Goal: Task Accomplishment & Management: Manage account settings

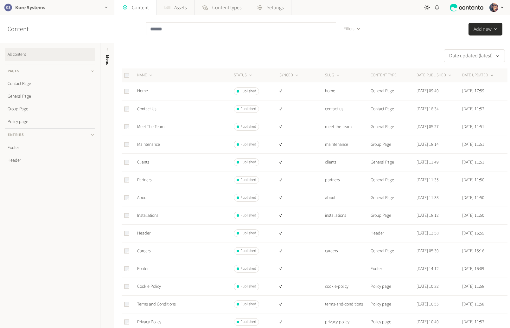
click at [49, 9] on div "Kore Systems" at bounding box center [57, 7] width 114 height 15
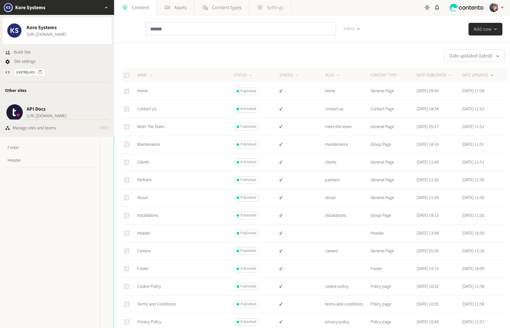
click at [275, 10] on span "Settings" at bounding box center [275, 8] width 17 height 8
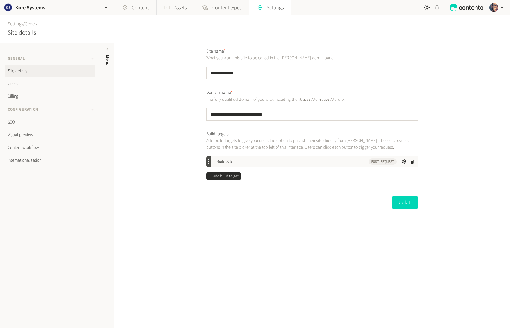
click at [30, 84] on link "Users" at bounding box center [50, 83] width 90 height 13
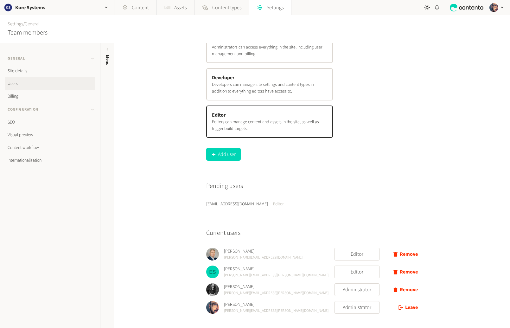
scroll to position [81, 0]
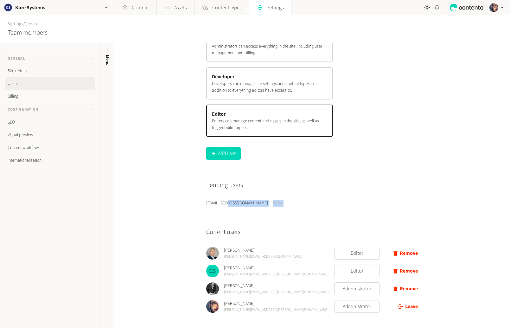
drag, startPoint x: 256, startPoint y: 203, endPoint x: 297, endPoint y: 201, distance: 40.6
click at [289, 202] on li "Jo.Ponting@koresystems.com Editor" at bounding box center [312, 203] width 212 height 7
drag, startPoint x: 347, startPoint y: 201, endPoint x: 386, endPoint y: 199, distance: 38.7
click at [349, 200] on li "Jo.Ponting@koresystems.com Editor" at bounding box center [312, 203] width 212 height 7
click at [67, 7] on div "Kore Systems" at bounding box center [57, 7] width 114 height 15
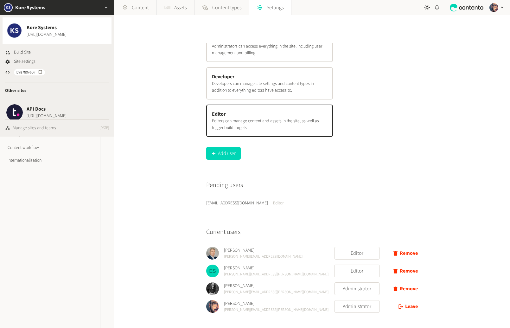
click at [44, 125] on div "Manage sites and teams" at bounding box center [34, 128] width 43 height 7
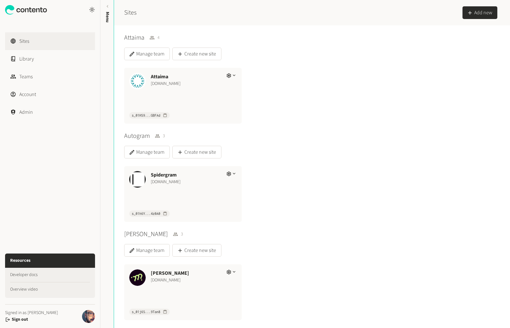
scroll to position [878, 0]
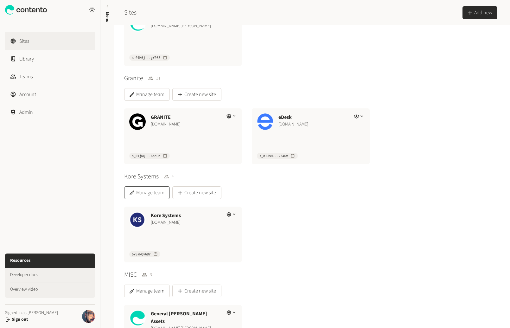
click at [145, 194] on button "Manage team" at bounding box center [147, 192] width 46 height 13
click at [156, 193] on button "Manage team" at bounding box center [147, 192] width 46 height 13
click at [370, 209] on div "Kore Systems www.koresystems.com bV87NQv6Dr" at bounding box center [310, 234] width 373 height 56
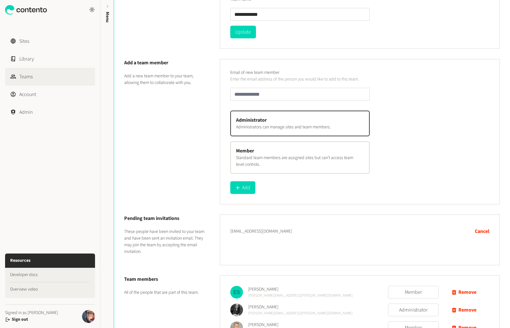
scroll to position [111, 0]
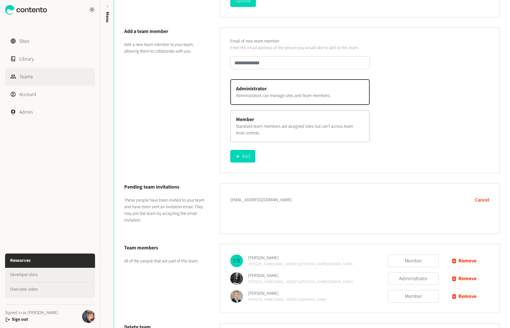
click at [479, 199] on button "Cancel" at bounding box center [482, 199] width 15 height 13
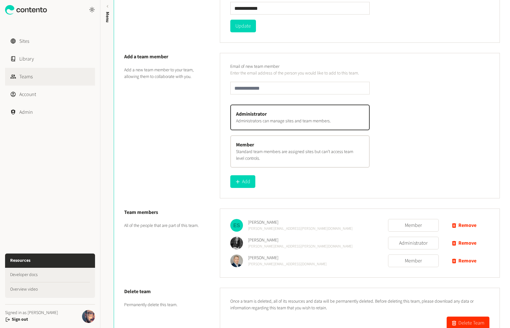
click at [277, 147] on div "Member Standard team members are assigned sites but can’t access team level con…" at bounding box center [299, 151] width 139 height 32
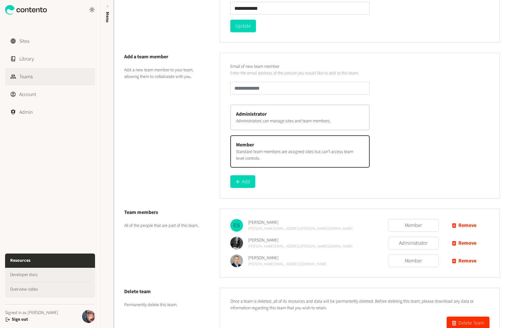
click at [151, 103] on div "Add a team member Add a new team member to your team, allowing them to collabor…" at bounding box center [172, 120] width 96 height 135
click at [56, 43] on link "Sites" at bounding box center [50, 41] width 90 height 18
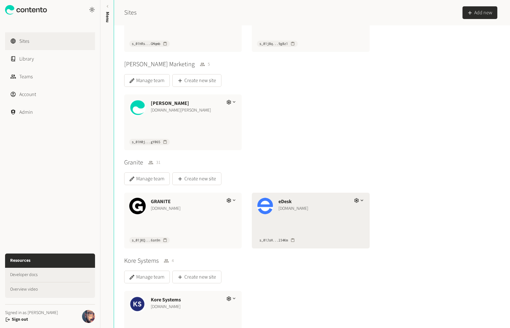
scroll to position [851, 0]
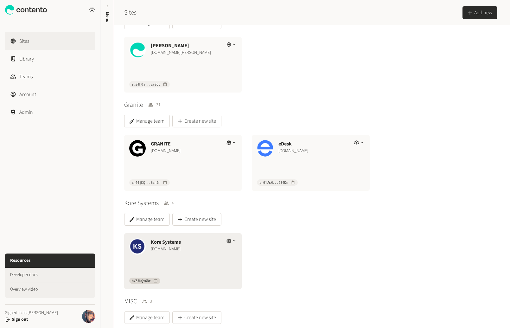
click at [205, 251] on div "[DOMAIN_NAME]" at bounding box center [186, 249] width 70 height 7
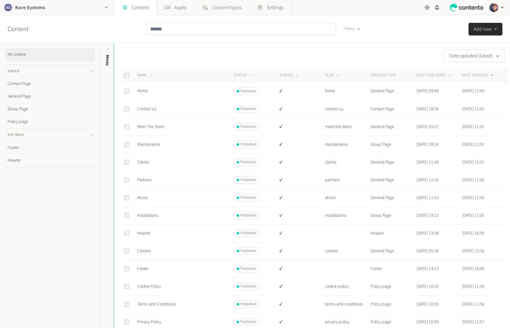
click at [36, 11] on div "Kore Systems" at bounding box center [57, 7] width 114 height 15
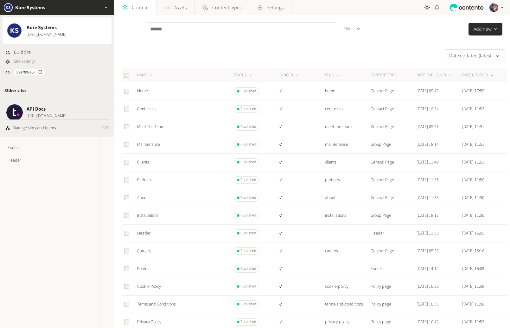
click at [29, 61] on span "Site settings" at bounding box center [25, 61] width 22 height 7
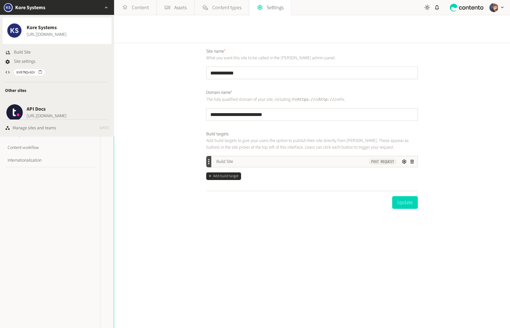
click at [174, 169] on div "**********" at bounding box center [312, 185] width 396 height 285
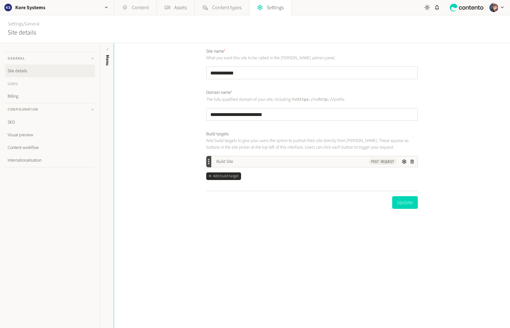
click at [22, 83] on link "Users" at bounding box center [50, 83] width 90 height 13
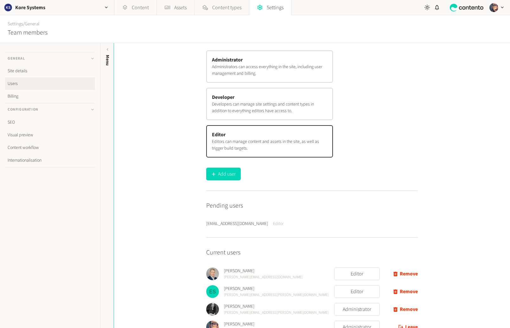
scroll to position [42, 0]
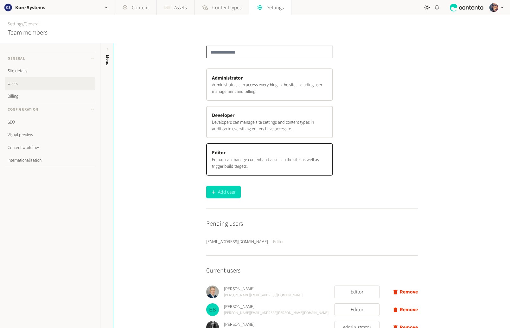
drag, startPoint x: 254, startPoint y: 51, endPoint x: 286, endPoint y: 56, distance: 32.7
click at [254, 51] on input "email" at bounding box center [269, 52] width 127 height 13
paste input "**********"
type input "**********"
click at [427, 97] on div "**********" at bounding box center [312, 185] width 396 height 285
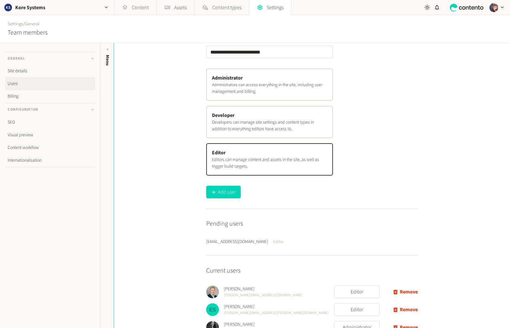
click at [287, 44] on div "**********" at bounding box center [269, 40] width 127 height 38
click at [296, 52] on input "**********" at bounding box center [269, 52] width 127 height 13
click at [421, 81] on div "**********" at bounding box center [312, 185] width 396 height 285
click at [236, 193] on button "Add user" at bounding box center [223, 192] width 35 height 13
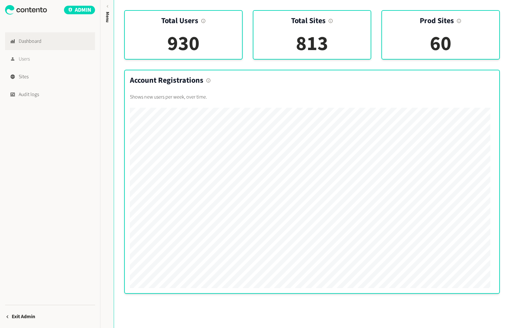
click at [39, 66] on link "Users" at bounding box center [50, 59] width 90 height 18
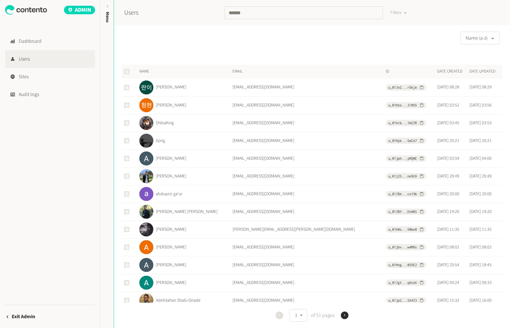
drag, startPoint x: 271, startPoint y: 4, endPoint x: 270, endPoint y: 9, distance: 5.2
click at [271, 5] on div "Users Filters" at bounding box center [310, 12] width 373 height 25
click at [269, 10] on input "text" at bounding box center [303, 12] width 158 height 13
type input "*******"
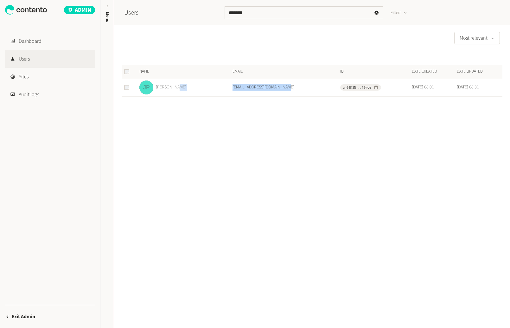
drag, startPoint x: 293, startPoint y: 89, endPoint x: 225, endPoint y: 93, distance: 68.2
click at [223, 89] on tr "Jo Ponting jo.ponting@koresystems.com u_01K3N...10rqe Aug 27, 2025, 08:01 Aug 2…" at bounding box center [312, 88] width 381 height 18
copy tr "[EMAIL_ADDRESS][DOMAIN_NAME]"
click at [252, 152] on div "Users ******* Filters Most relevant Name Email ID Date created Date updated Jo …" at bounding box center [312, 164] width 396 height 328
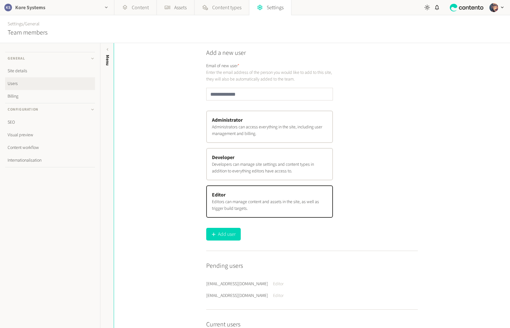
click at [56, 8] on div "Kore Systems" at bounding box center [57, 7] width 114 height 15
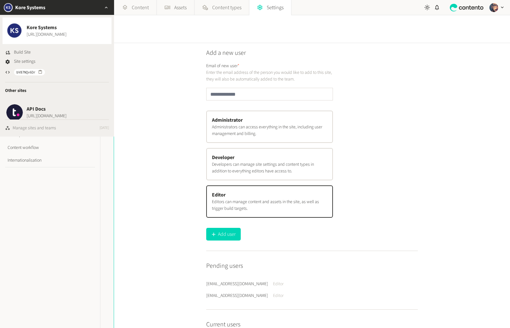
click at [38, 126] on div "Manage sites and teams" at bounding box center [34, 128] width 43 height 7
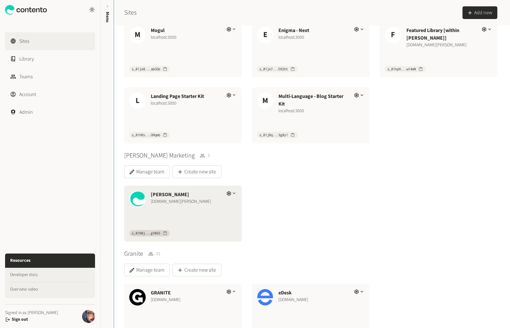
scroll to position [914, 0]
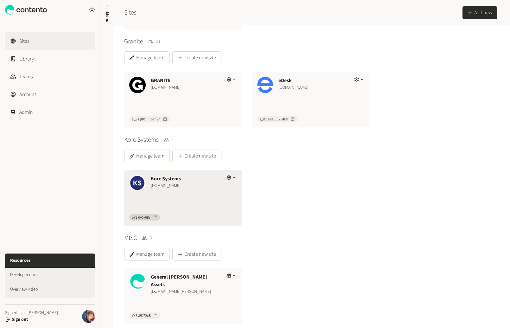
click at [195, 192] on div "Kore Systems [DOMAIN_NAME]" at bounding box center [182, 182] width 117 height 25
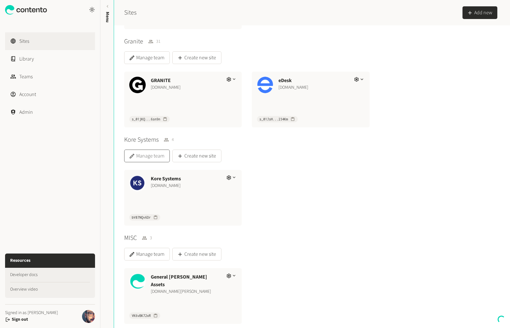
click at [156, 158] on button "Manage team" at bounding box center [147, 155] width 46 height 13
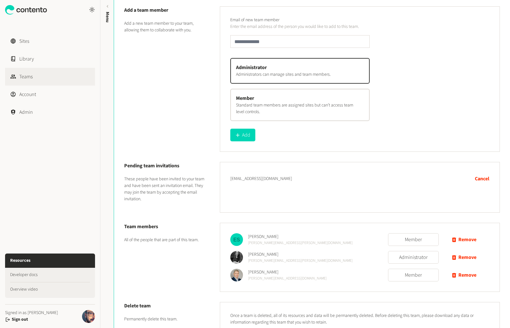
scroll to position [169, 0]
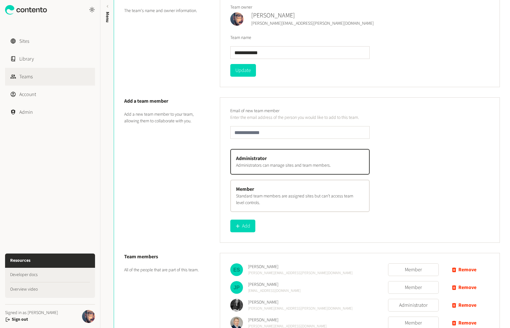
scroll to position [126, 0]
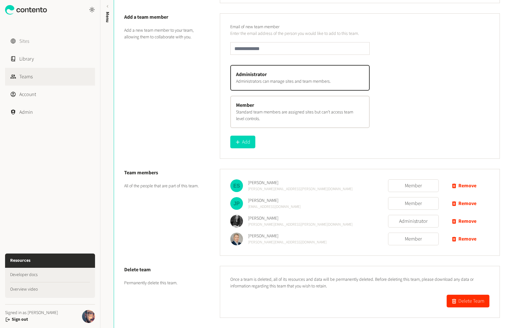
click at [42, 39] on link "Sites" at bounding box center [50, 41] width 90 height 18
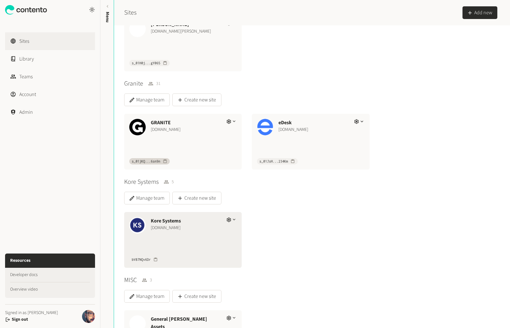
scroll to position [881, 0]
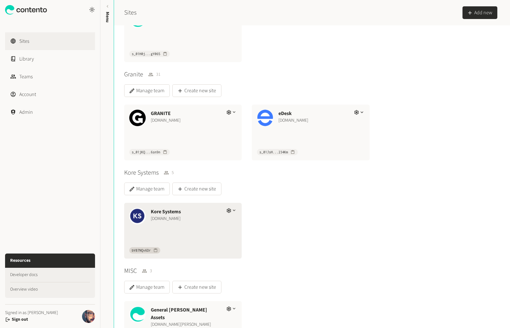
click at [212, 222] on div "Kore Systems [DOMAIN_NAME]" at bounding box center [186, 215] width 70 height 15
click at [208, 249] on div "bV87NQv6Dr" at bounding box center [182, 250] width 117 height 16
click at [228, 208] on icon "button" at bounding box center [228, 210] width 5 height 5
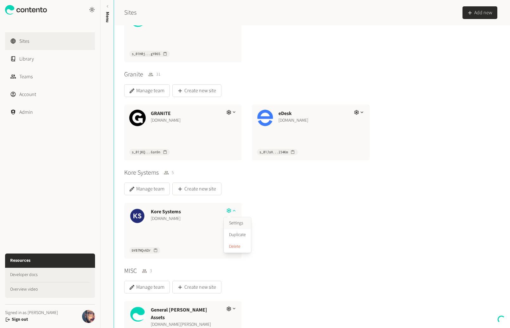
click at [234, 225] on button "Settings" at bounding box center [237, 223] width 27 height 12
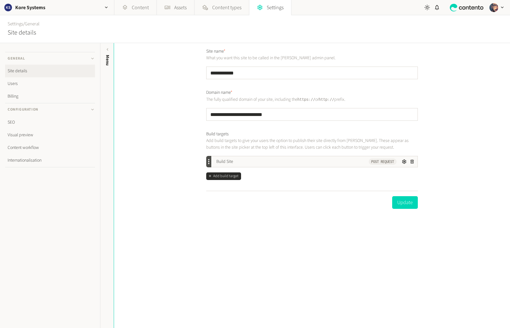
click at [19, 74] on link "Site details" at bounding box center [50, 71] width 90 height 13
click at [15, 84] on link "Users" at bounding box center [50, 83] width 90 height 13
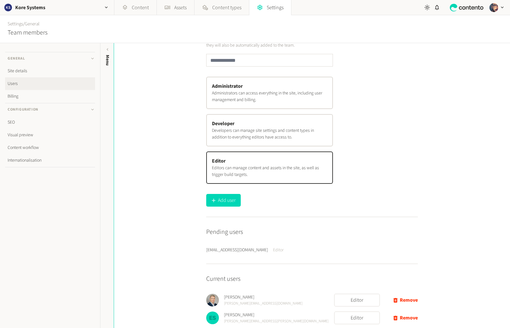
scroll to position [98, 0]
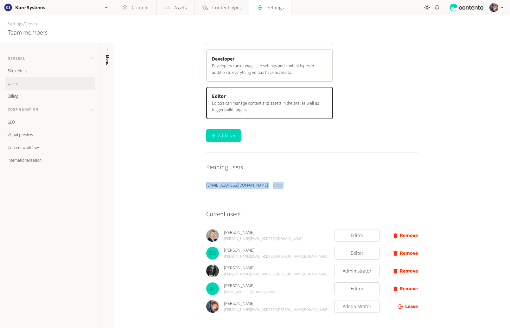
drag, startPoint x: 306, startPoint y: 183, endPoint x: 200, endPoint y: 178, distance: 106.5
click at [201, 178] on div "Add a new user Email of new user * Enter the email address of the person you wo…" at bounding box center [312, 136] width 222 height 383
drag, startPoint x: 406, startPoint y: 184, endPoint x: 420, endPoint y: 187, distance: 14.2
click at [410, 185] on li "[EMAIL_ADDRESS][DOMAIN_NAME] Editor" at bounding box center [312, 185] width 212 height 7
click at [420, 186] on div "Add a new user Email of new user * Enter the email address of the person you wo…" at bounding box center [312, 136] width 222 height 383
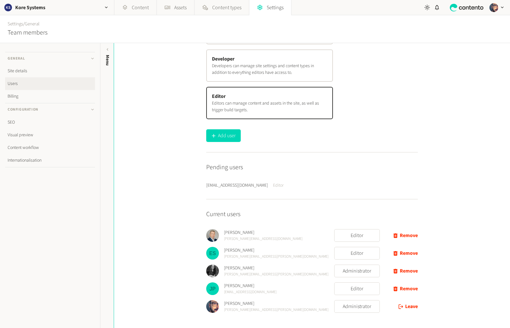
drag, startPoint x: 411, startPoint y: 185, endPoint x: 391, endPoint y: 184, distance: 20.0
click at [392, 185] on div "Add a new user Email of new user * Enter the email address of the person you wo…" at bounding box center [312, 136] width 222 height 383
click at [429, 183] on div "Add a new user Email of new user * Enter the email address of the person you wo…" at bounding box center [312, 185] width 396 height 285
